Goal: Task Accomplishment & Management: Manage account settings

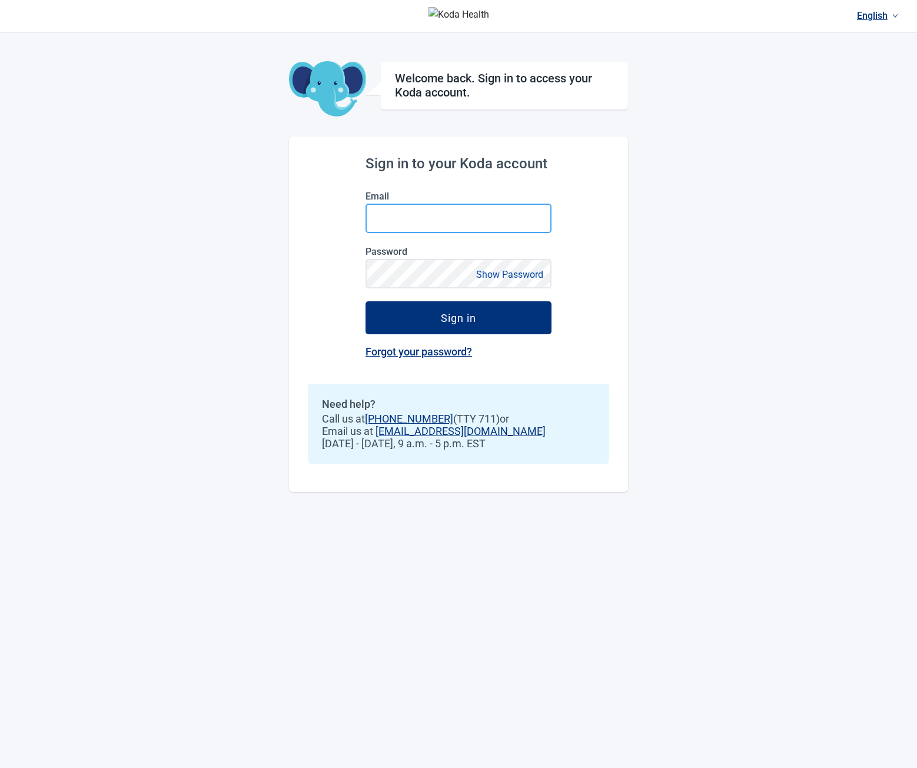
click at [529, 220] on input "Email" at bounding box center [458, 218] width 186 height 29
click at [392, 164] on h2 "Sign in to your Koda account" at bounding box center [458, 163] width 186 height 16
drag, startPoint x: 365, startPoint y: 166, endPoint x: 537, endPoint y: 168, distance: 172.4
click at [535, 168] on div "Sign in to your Koda account Email Password Show Password Sign in Forgot your p…" at bounding box center [458, 314] width 339 height 355
click at [538, 168] on h2 "Sign in to your Koda account" at bounding box center [458, 163] width 186 height 16
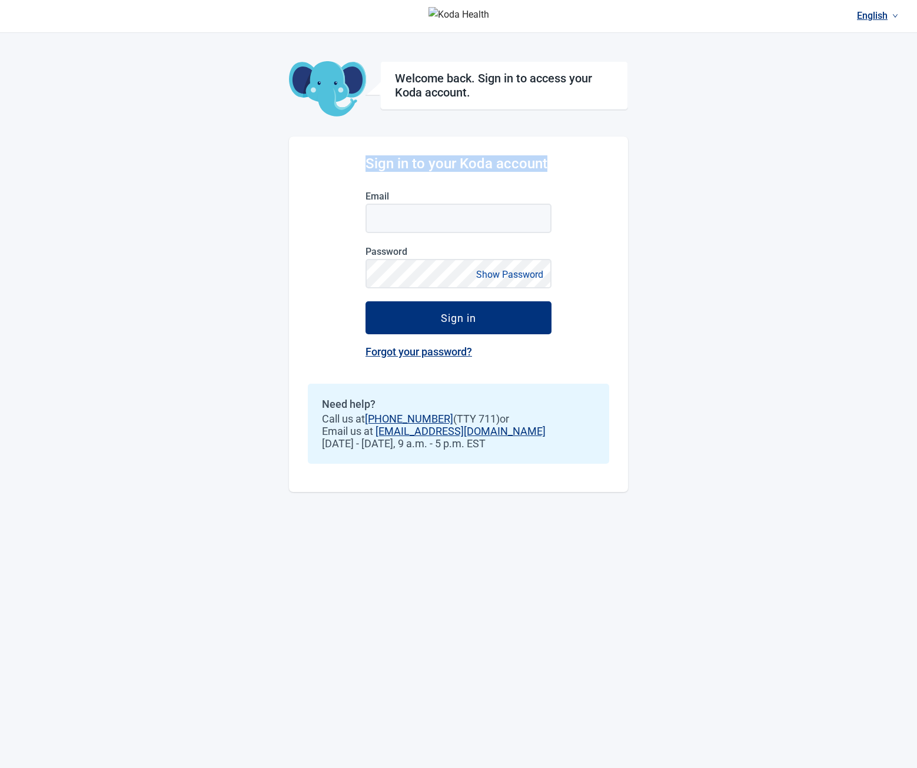
drag, startPoint x: 552, startPoint y: 167, endPoint x: 355, endPoint y: 166, distance: 197.1
click at [355, 166] on div "Sign in to your Koda account Email Password Show Password Sign in Forgot your p…" at bounding box center [458, 314] width 339 height 355
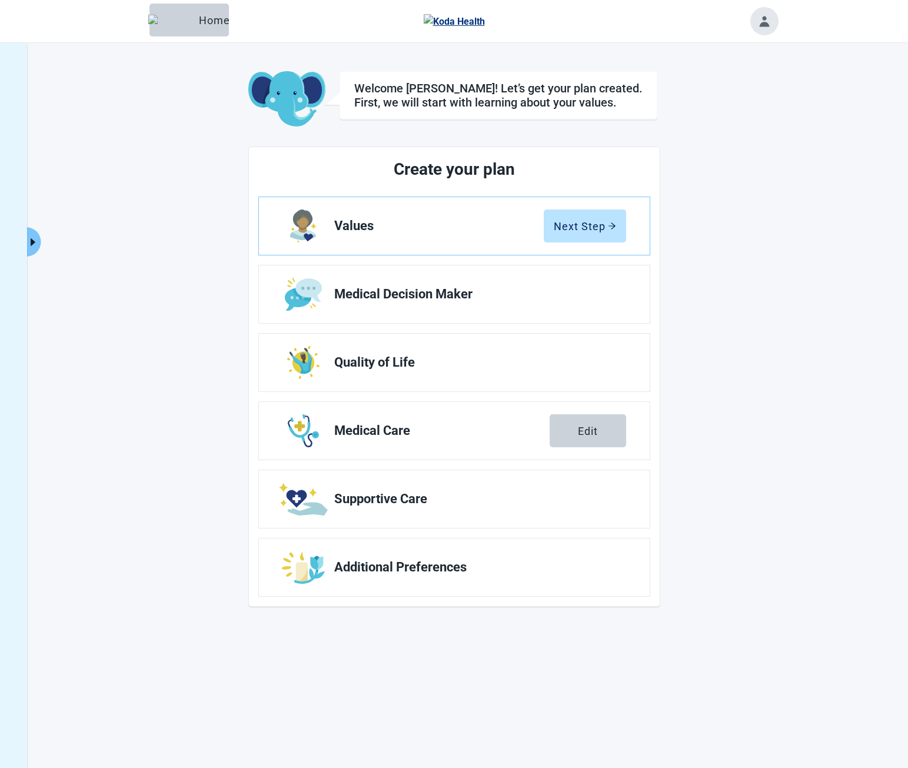
click at [759, 23] on button "Toggle account menu" at bounding box center [764, 21] width 28 height 28
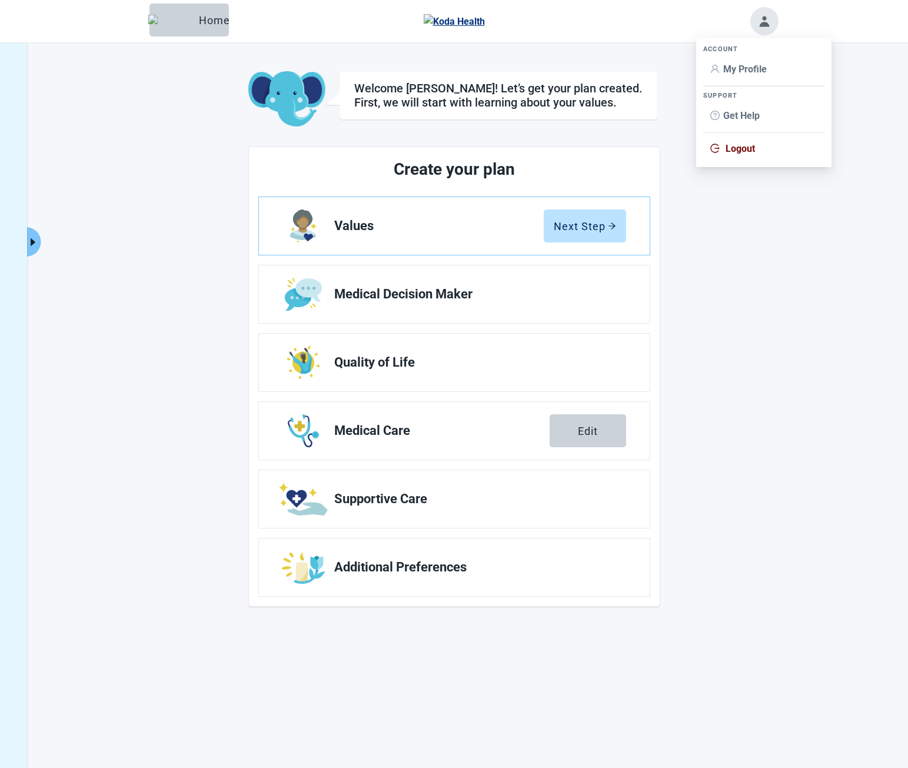
click at [744, 151] on span "Logout" at bounding box center [739, 148] width 29 height 11
